Goal: Task Accomplishment & Management: Manage account settings

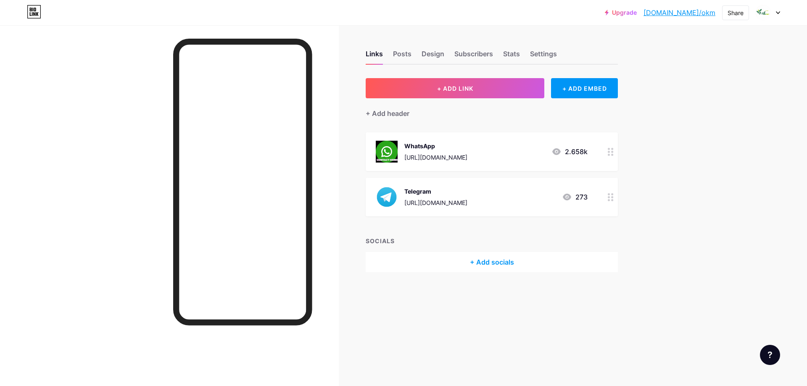
click at [506, 157] on div "WhatsApp [URL][DOMAIN_NAME] 2.658k" at bounding box center [482, 152] width 212 height 22
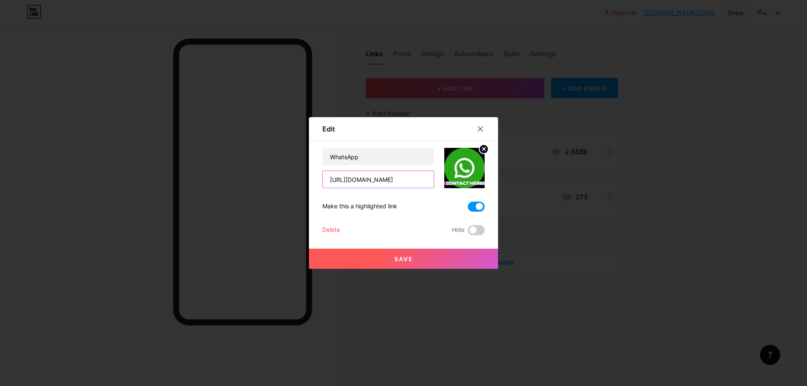
drag, startPoint x: 372, startPoint y: 178, endPoint x: 417, endPoint y: 174, distance: 45.1
click at [417, 174] on input "[URL][DOMAIN_NAME]" at bounding box center [378, 179] width 111 height 17
paste input "9633477313"
click at [379, 179] on input "[URL][DOMAIN_NAME] 9633477313" at bounding box center [378, 179] width 111 height 17
click at [381, 179] on input "[URL][DOMAIN_NAME] 9633477313" at bounding box center [378, 179] width 111 height 17
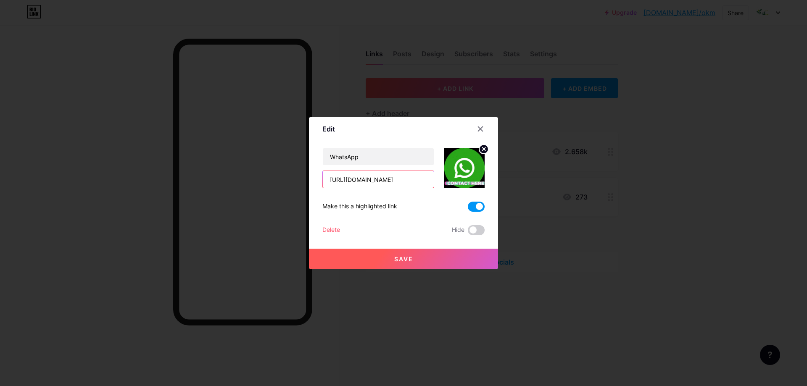
type input "[URL][DOMAIN_NAME]"
click at [398, 257] on span "Save" at bounding box center [403, 259] width 19 height 7
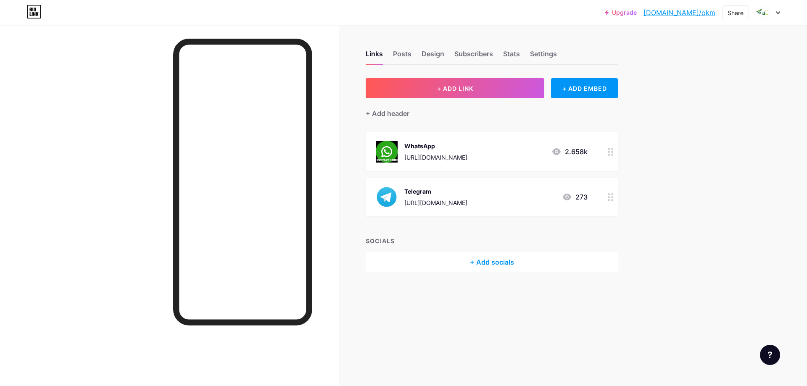
click at [513, 153] on div "WhatsApp [URL][DOMAIN_NAME] 2.658k" at bounding box center [482, 152] width 212 height 22
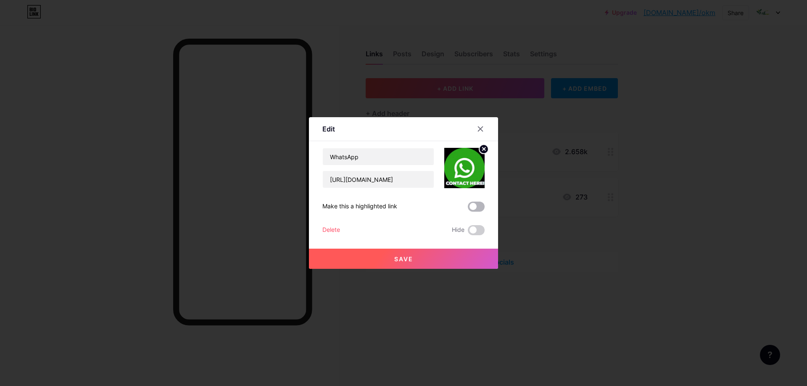
drag, startPoint x: 474, startPoint y: 205, endPoint x: 520, endPoint y: 224, distance: 49.2
click at [475, 205] on span at bounding box center [476, 207] width 17 height 10
click at [468, 209] on input "checkbox" at bounding box center [468, 209] width 0 height 0
click at [410, 261] on span "Save" at bounding box center [403, 259] width 19 height 7
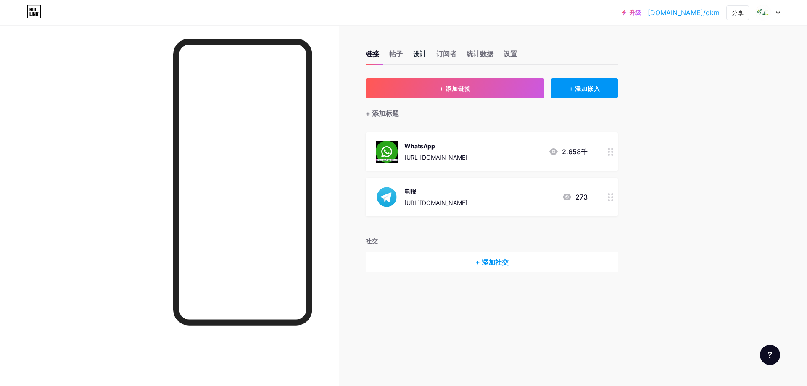
click at [417, 50] on font "设计" at bounding box center [419, 54] width 13 height 8
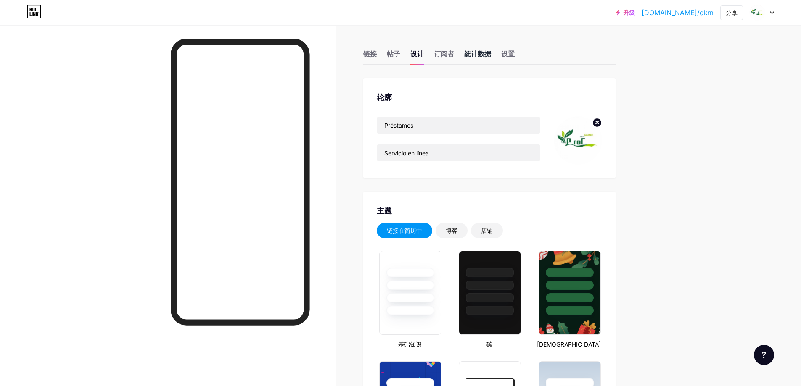
click at [480, 54] on font "统计数据" at bounding box center [477, 54] width 27 height 8
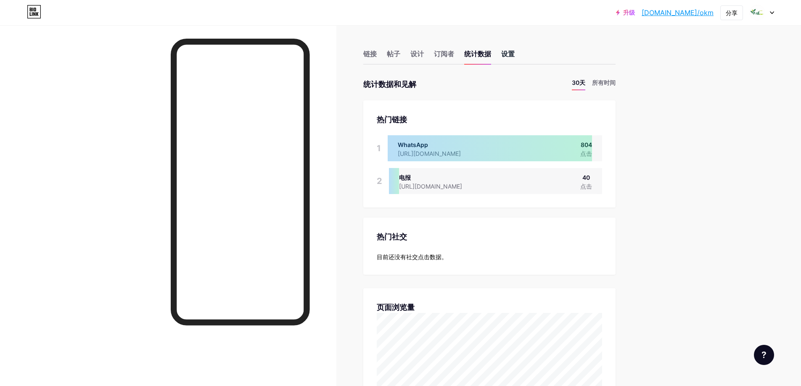
click at [515, 54] on font "设置" at bounding box center [507, 54] width 13 height 8
